Goal: Book appointment/travel/reservation

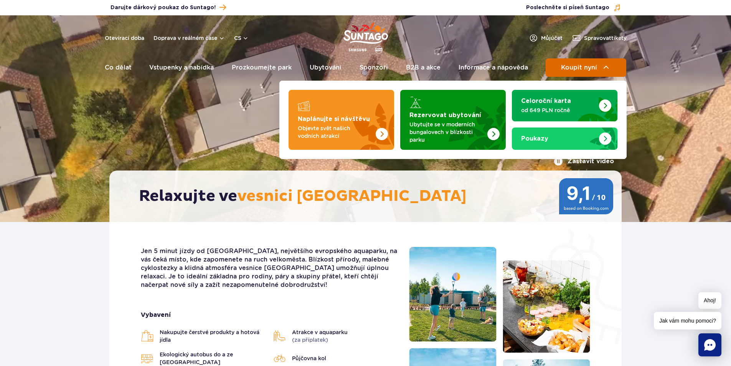
click at [585, 67] on span "Koupit nyní" at bounding box center [579, 67] width 36 height 7
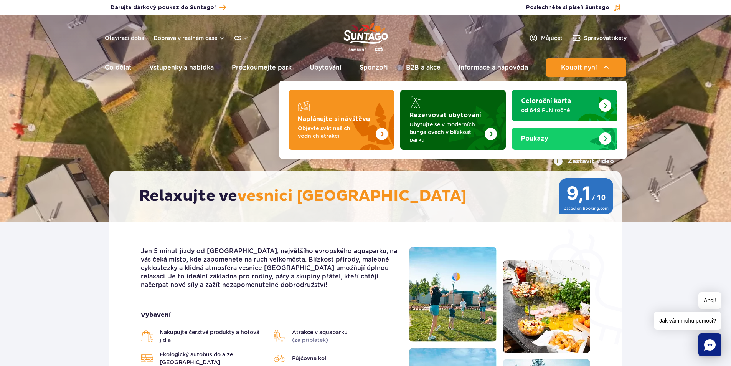
click at [447, 117] on font "Rezervovat ubytování" at bounding box center [445, 115] width 72 height 6
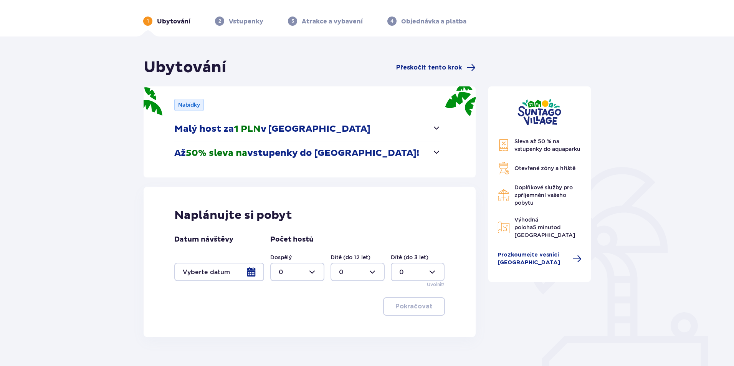
scroll to position [71, 0]
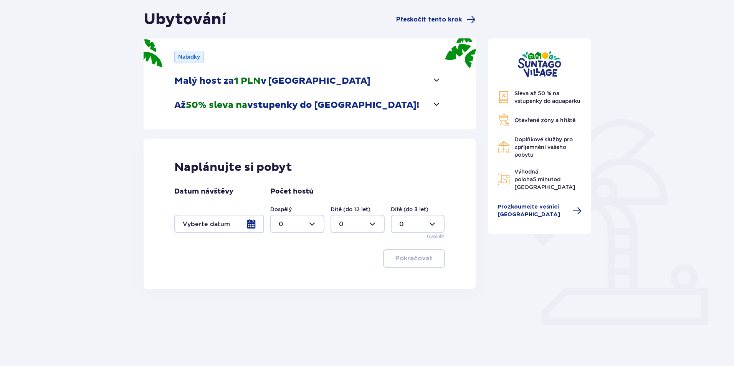
click at [251, 220] on div at bounding box center [219, 223] width 90 height 18
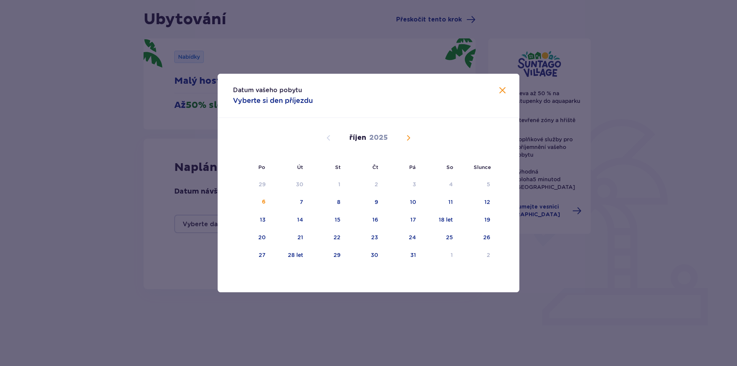
click at [410, 139] on span "Příští měsíc" at bounding box center [408, 137] width 9 height 9
click at [373, 237] on font "25" at bounding box center [374, 237] width 7 height 6
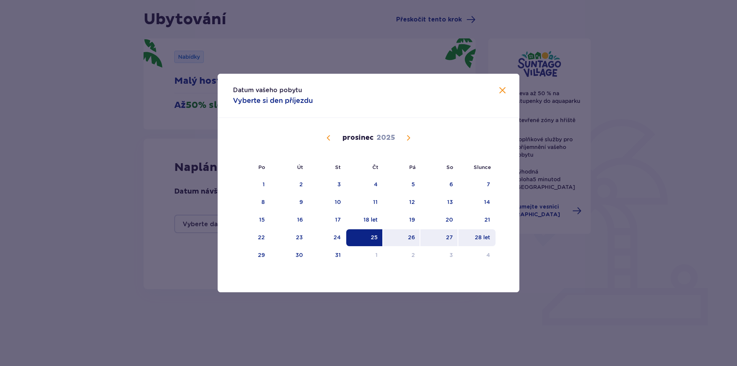
click at [485, 235] on font "28 let" at bounding box center [482, 237] width 15 height 6
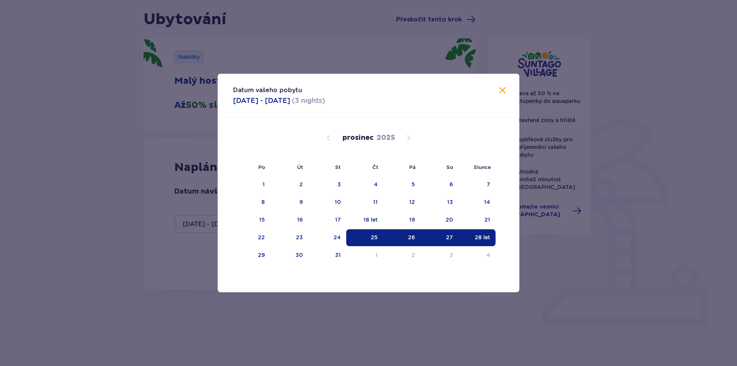
type input "25.12.25 - 28.12.25"
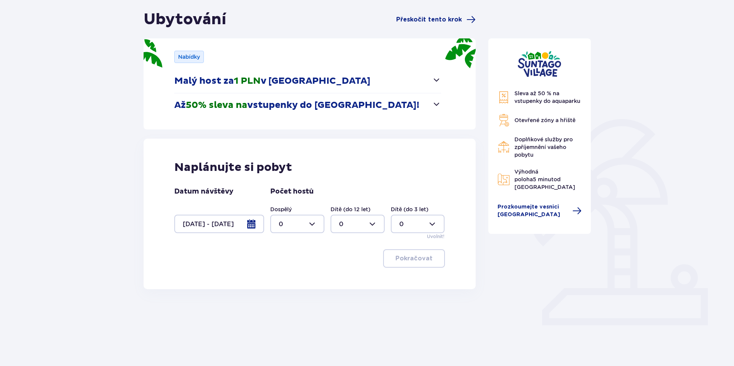
click at [311, 226] on div at bounding box center [297, 223] width 54 height 18
click at [287, 277] on div "2" at bounding box center [297, 279] width 37 height 8
type input "2"
click at [368, 225] on div at bounding box center [357, 223] width 54 height 18
click at [347, 261] on div "1" at bounding box center [357, 263] width 37 height 8
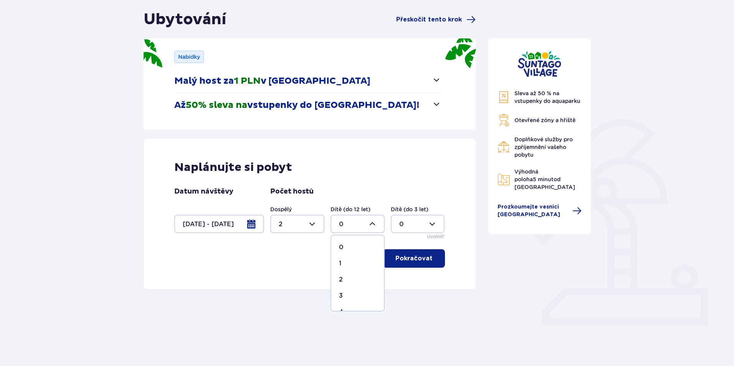
type input "1"
click at [416, 259] on font "Pokračovat" at bounding box center [413, 258] width 37 height 6
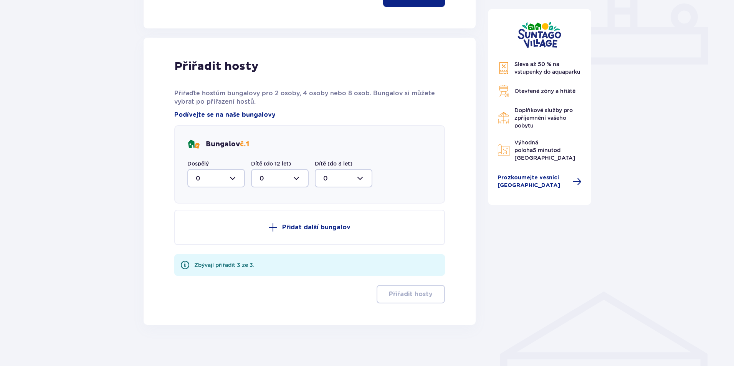
scroll to position [337, 0]
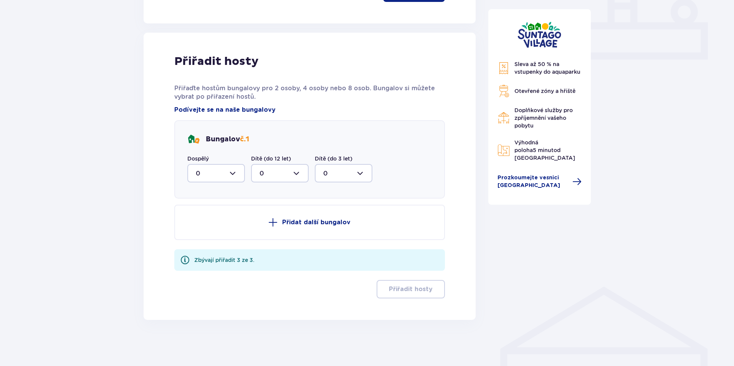
click at [241, 180] on div at bounding box center [216, 173] width 58 height 18
click at [205, 228] on div "2" at bounding box center [216, 228] width 41 height 8
type input "2"
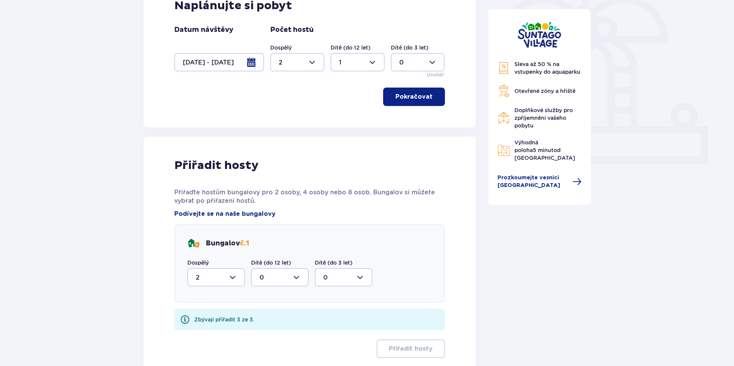
scroll to position [292, 0]
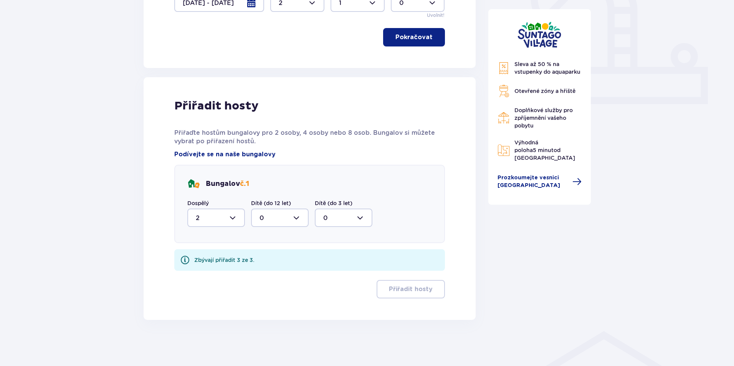
click at [291, 213] on div at bounding box center [280, 217] width 58 height 18
click at [273, 256] on div "1" at bounding box center [279, 257] width 41 height 8
type input "1"
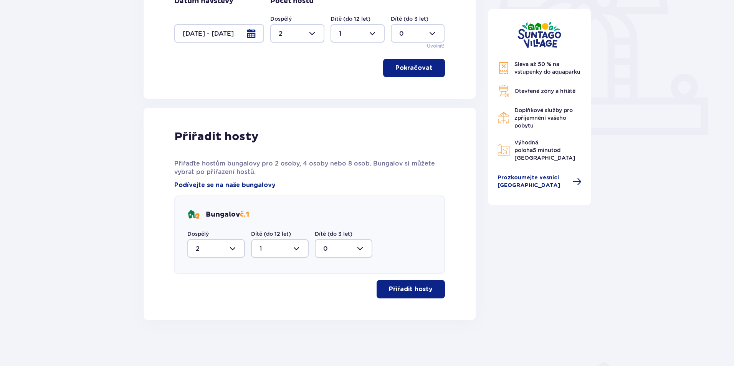
scroll to position [262, 0]
click at [391, 291] on font "Přiřadit hosty" at bounding box center [411, 289] width 44 height 6
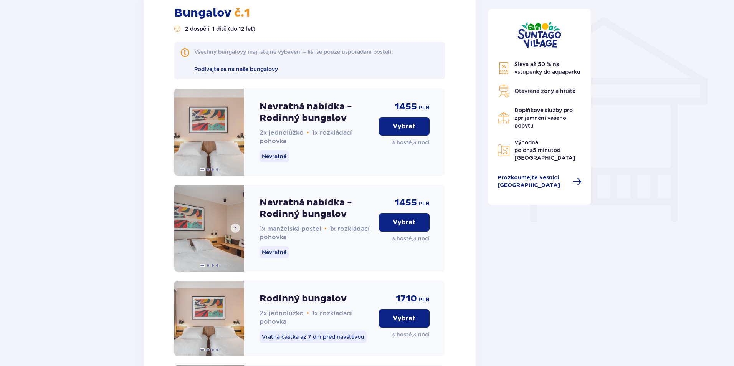
scroll to position [620, 0]
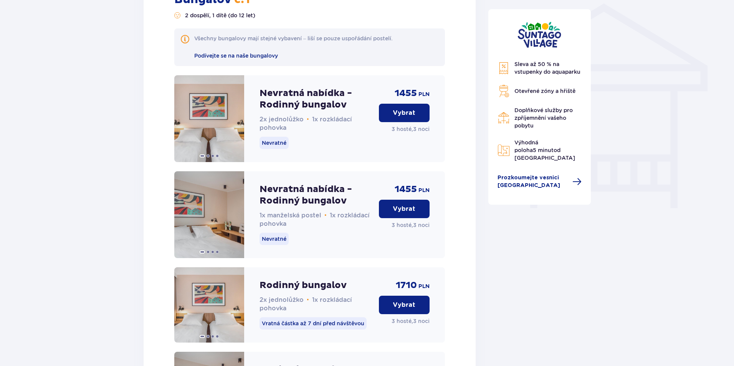
click at [54, 154] on div "Ubytování Přeskočit tento krok Nabídky Malý host za 1 PLN v Suntago Village Uby…" at bounding box center [367, 178] width 734 height 1476
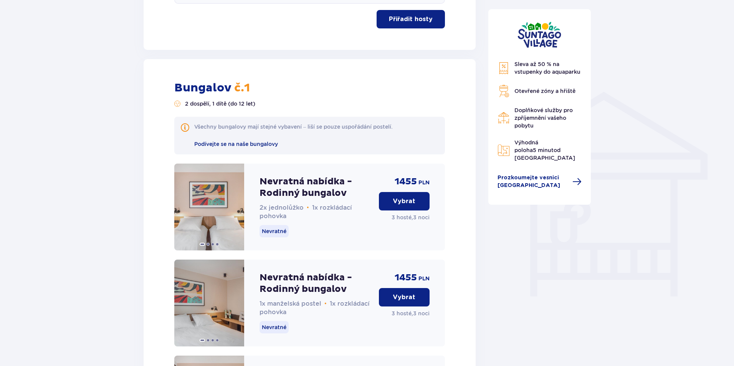
scroll to position [518, 0]
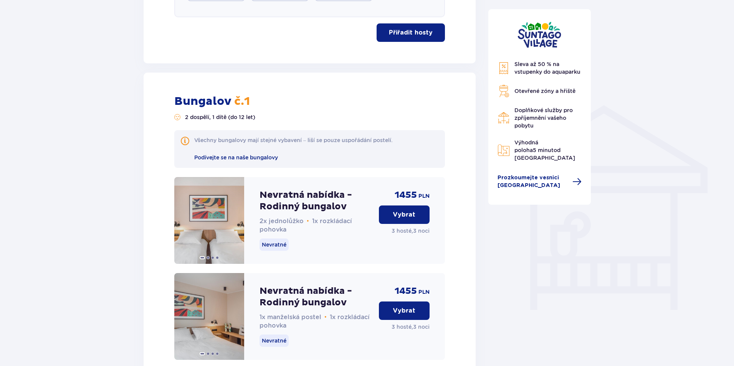
click at [411, 216] on font "Vybrat" at bounding box center [403, 214] width 23 height 6
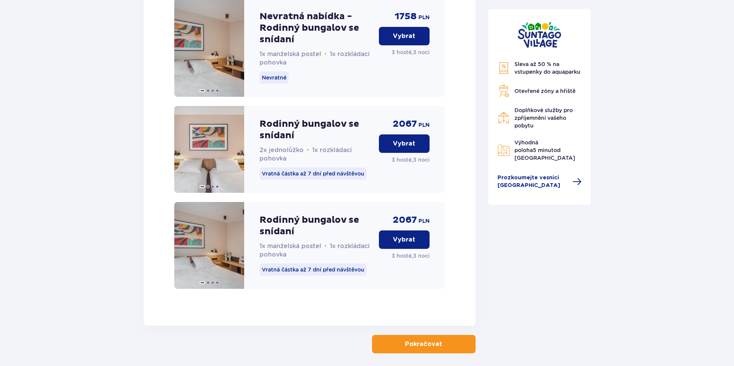
scroll to position [1198, 0]
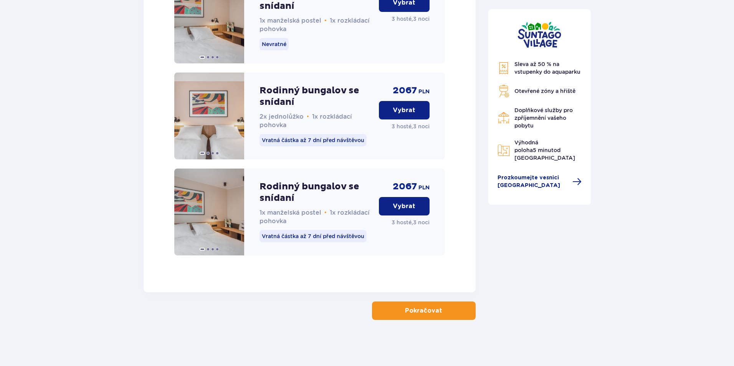
click at [430, 302] on button "Pokračovat" at bounding box center [424, 310] width 104 height 18
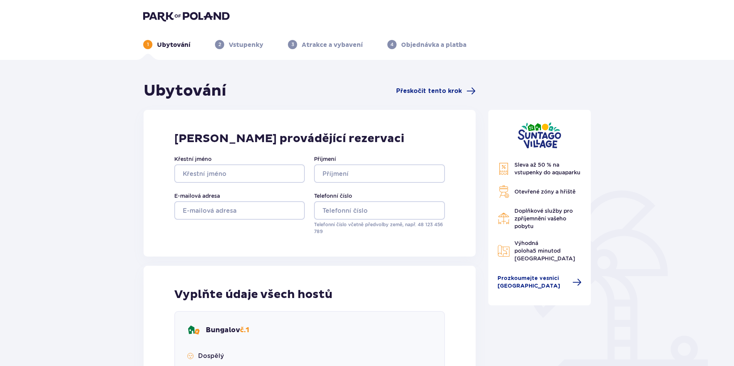
click at [538, 186] on div "Otevřené zóny a hřiště" at bounding box center [539, 191] width 84 height 12
click at [456, 98] on div "Ubytování Přeskočit tento krok" at bounding box center [309, 90] width 332 height 19
click at [458, 96] on div "Ubytování Přeskočit tento krok" at bounding box center [309, 90] width 332 height 19
click at [463, 91] on span "Přeskočit tento krok" at bounding box center [435, 90] width 79 height 9
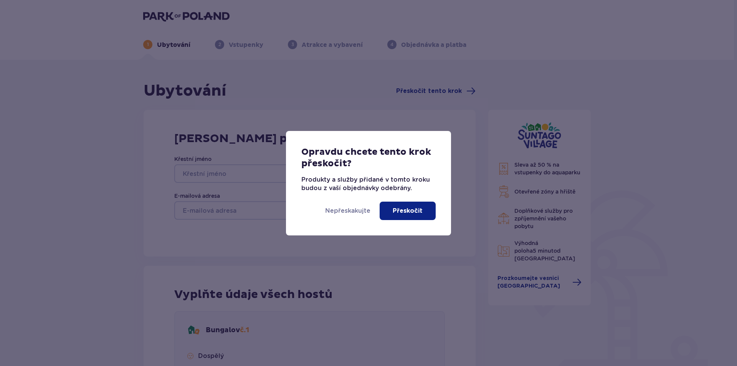
click at [404, 215] on button "Přeskočit" at bounding box center [407, 210] width 56 height 18
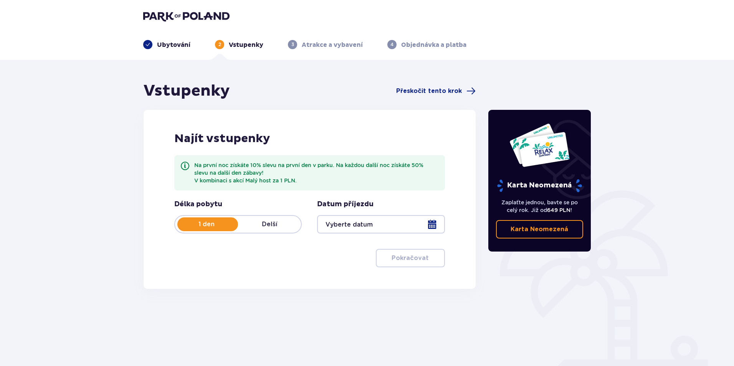
click at [267, 219] on div "1 den Delší" at bounding box center [237, 224] width 127 height 18
click at [343, 222] on div at bounding box center [380, 224] width 127 height 18
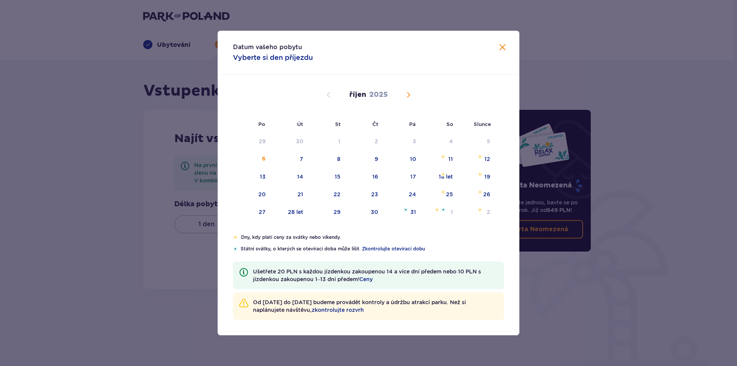
click at [405, 91] on span "Příští měsíc" at bounding box center [408, 94] width 9 height 9
click at [406, 90] on span "Příští měsíc" at bounding box center [408, 94] width 9 height 9
click at [409, 95] on span "Příští měsíc" at bounding box center [408, 94] width 9 height 9
click at [330, 94] on span "Předchozí měsíc" at bounding box center [328, 94] width 9 height 9
click at [373, 193] on font "25" at bounding box center [374, 194] width 7 height 6
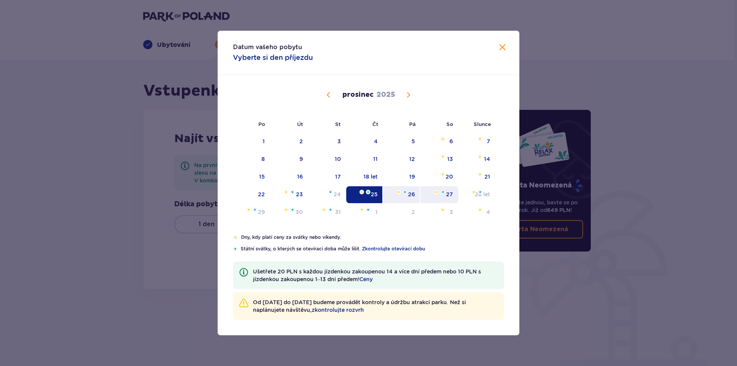
click at [449, 192] on font "27" at bounding box center [449, 194] width 7 height 6
type input "25.12.25 - 27.12.25"
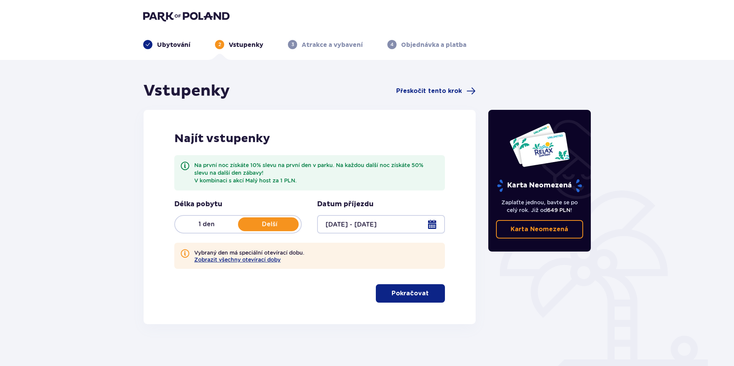
click at [405, 294] on font "Pokračovat" at bounding box center [409, 293] width 37 height 6
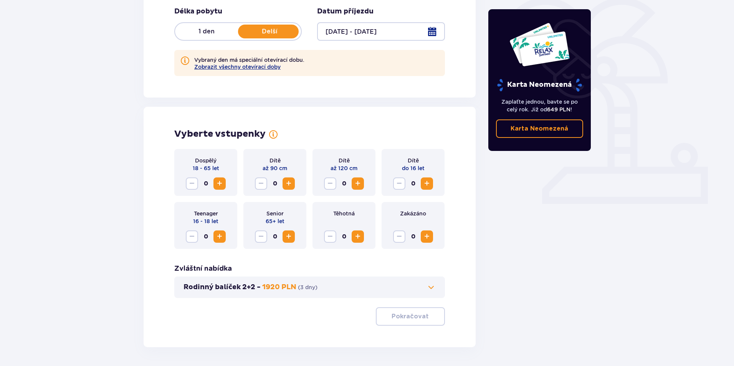
scroll to position [220, 0]
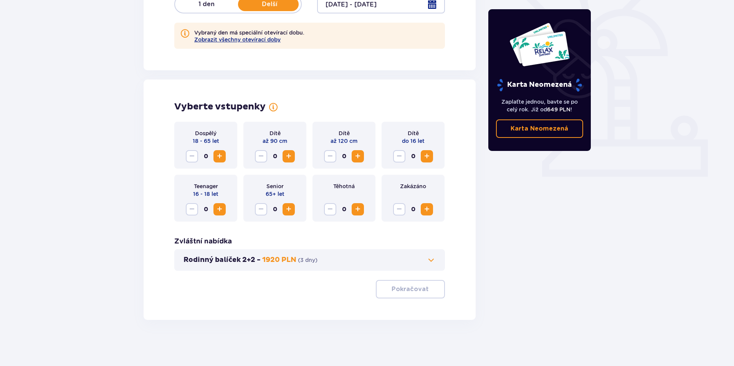
click at [217, 158] on span "Zvýšení" at bounding box center [219, 156] width 9 height 9
click at [358, 157] on span "Zvýšení" at bounding box center [357, 156] width 9 height 9
click at [394, 282] on button "Pokračovat" at bounding box center [410, 289] width 69 height 18
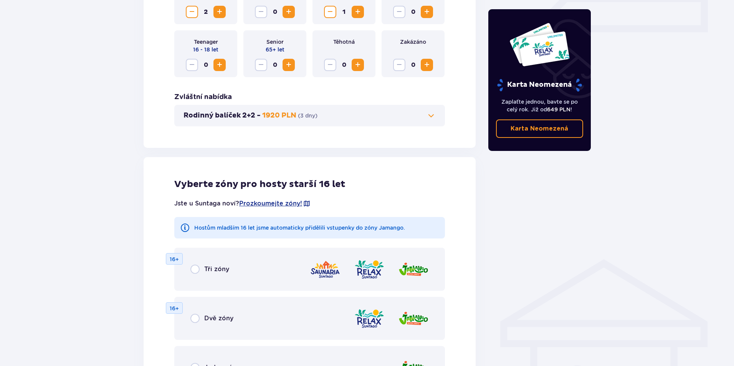
scroll to position [426, 0]
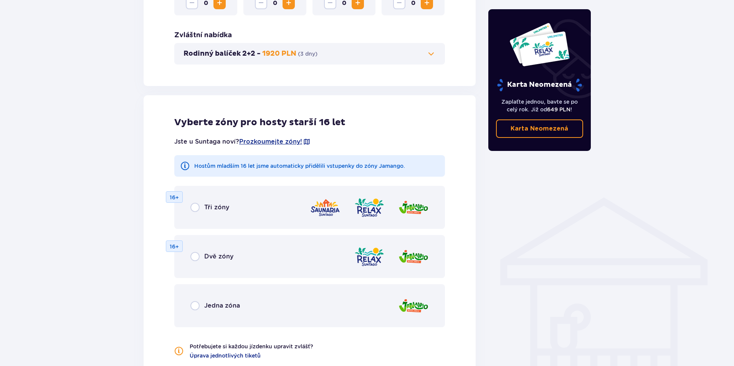
click at [195, 207] on input "radio" at bounding box center [194, 207] width 9 height 9
radio input "true"
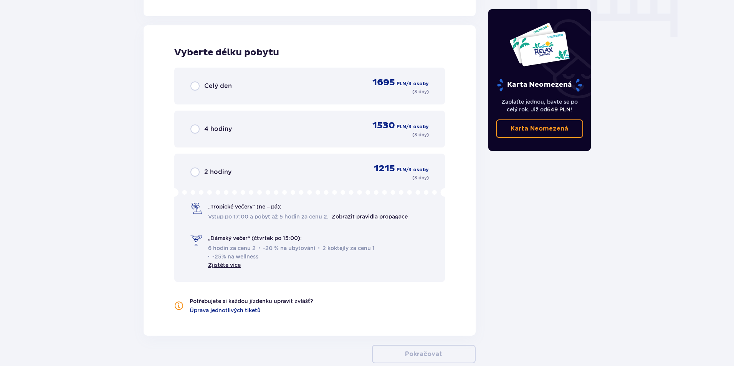
scroll to position [797, 0]
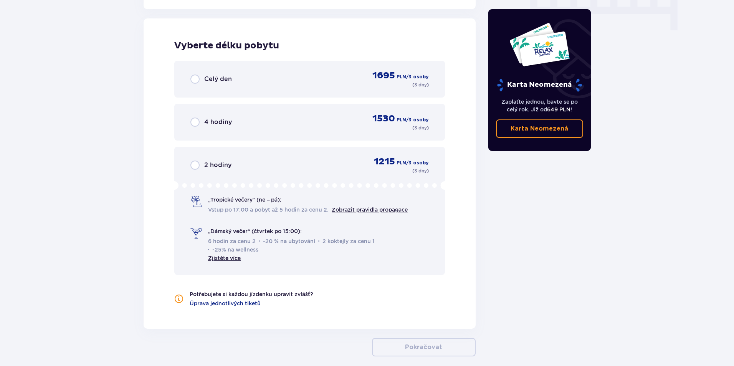
click at [193, 84] on div "Celý den 1695 PLN / 3 osoby ( 3 dny )" at bounding box center [309, 79] width 238 height 18
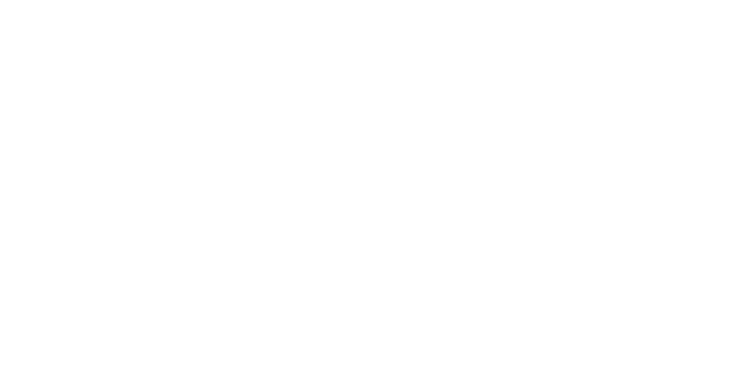
scroll to position [0, 0]
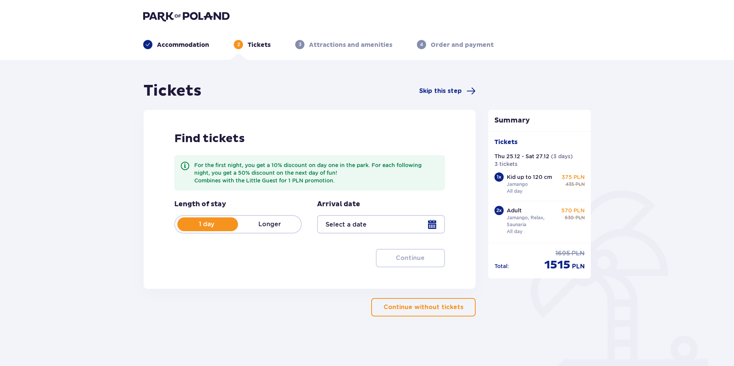
type input "25.12.25 - 27.12.25"
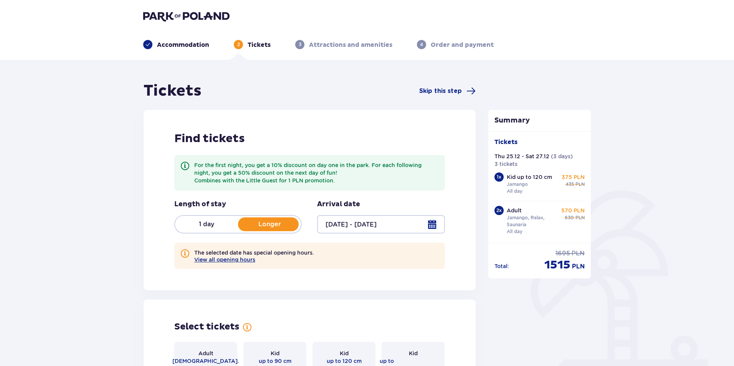
click at [734, 7] on html "Accommodation 2 Tickets 3 Attractions and amenities 4 Order and payment Tickets…" at bounding box center [367, 183] width 734 height 366
click at [694, 17] on header "Accommodation 2 Tickets 3 Attractions and amenities 4 Order and payment" at bounding box center [367, 30] width 734 height 60
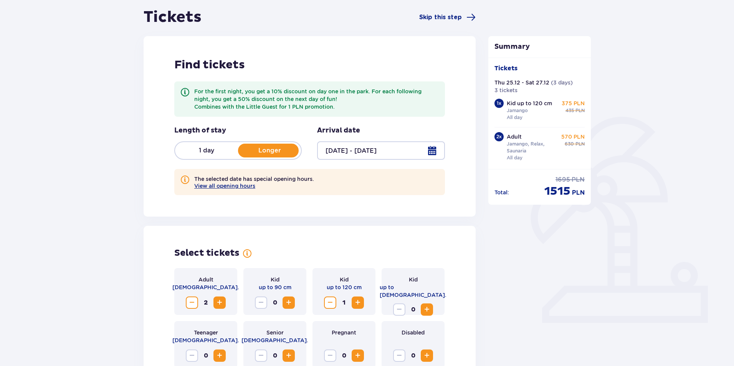
scroll to position [77, 0]
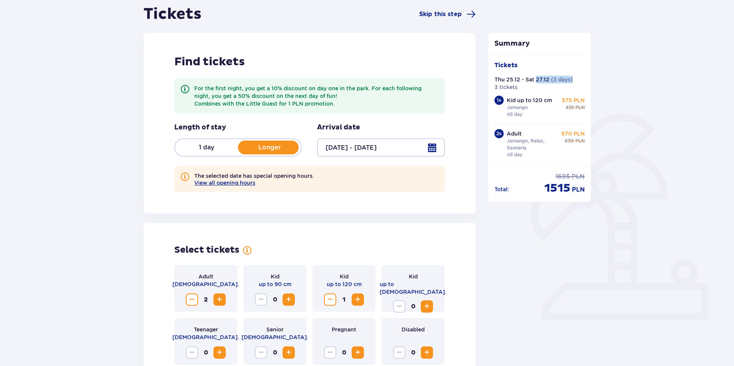
drag, startPoint x: 534, startPoint y: 76, endPoint x: 577, endPoint y: 83, distance: 43.2
click at [577, 83] on div "Thu 25.12 - Sat 27.12 ( 3 days ) 3 tickets" at bounding box center [539, 83] width 91 height 15
click at [584, 80] on div "Thu 25.12 - Sat 27.12 ( 3 days ) 3 tickets" at bounding box center [539, 83] width 91 height 15
drag, startPoint x: 579, startPoint y: 78, endPoint x: 489, endPoint y: 133, distance: 104.7
click at [489, 133] on div "Tickets Thu 25.12 - Sat 27.12 ( 3 days ) 3 tickets 1 x Kid up to 120 cm Jamango…" at bounding box center [539, 109] width 103 height 111
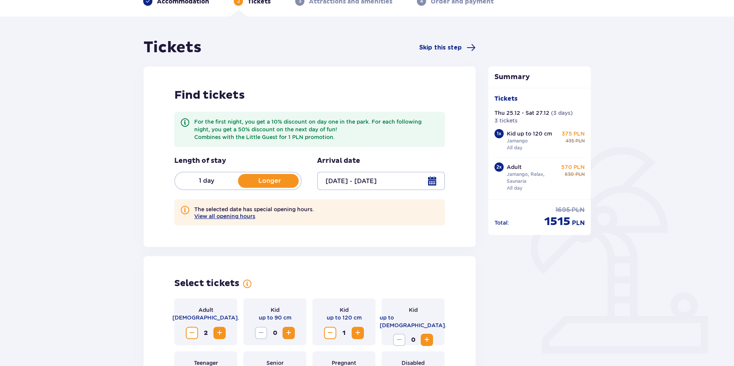
scroll to position [0, 0]
